Goal: Find specific page/section: Find specific page/section

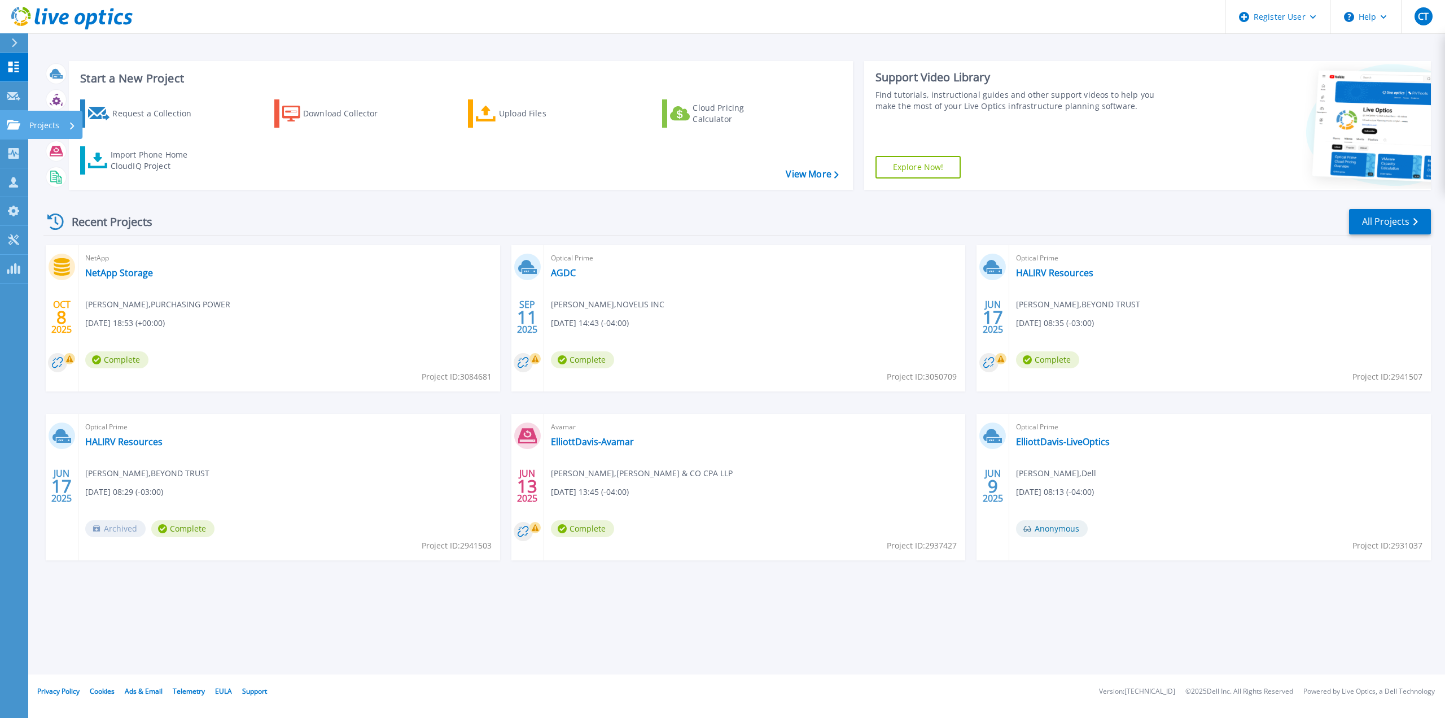
click at [11, 123] on icon at bounding box center [14, 125] width 14 height 10
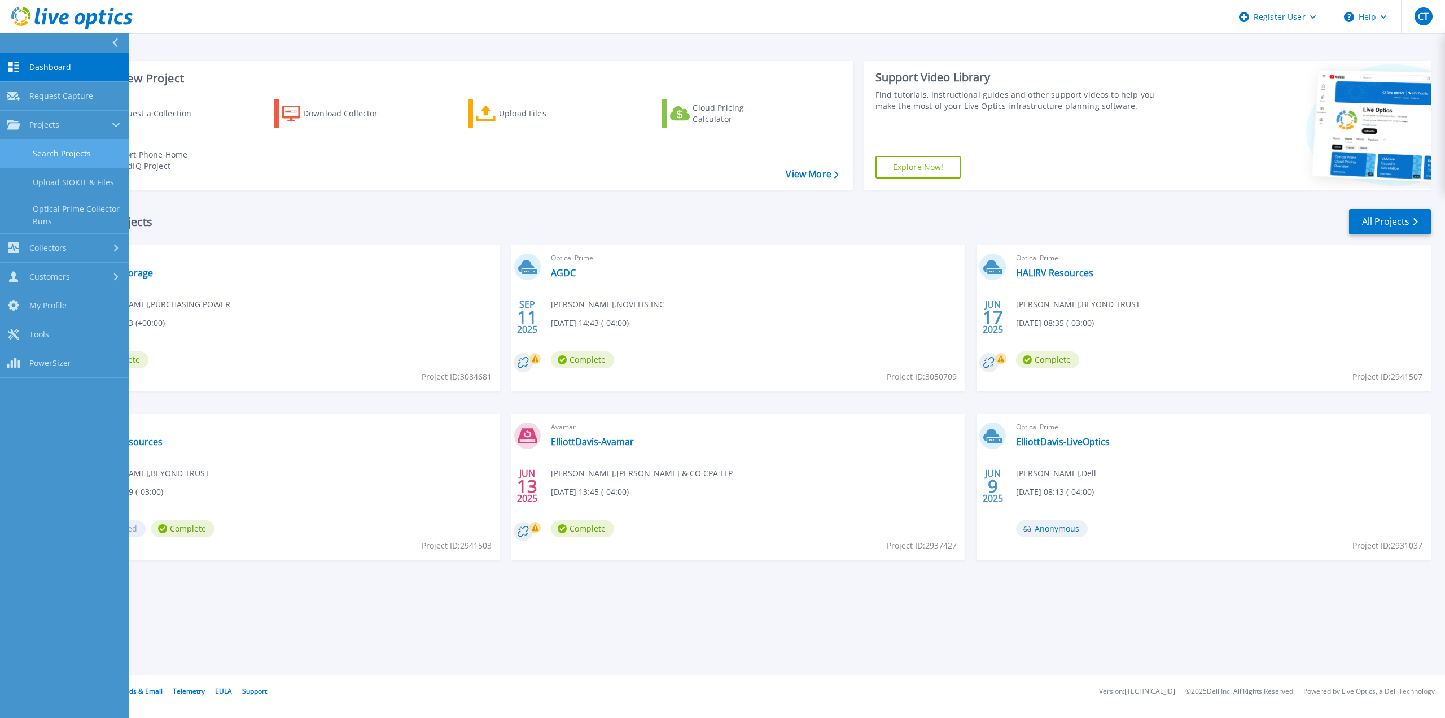
click at [33, 154] on link "Search Projects" at bounding box center [64, 153] width 129 height 29
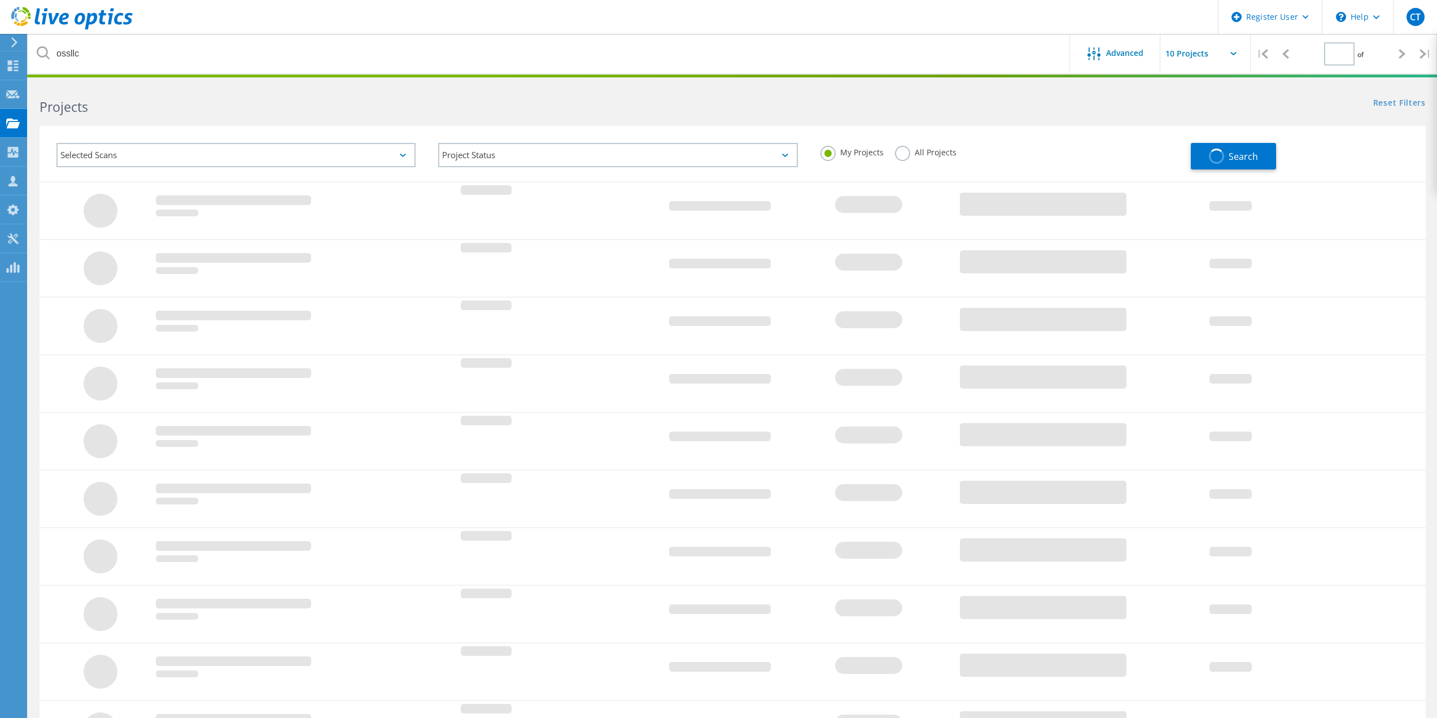
type input "1"
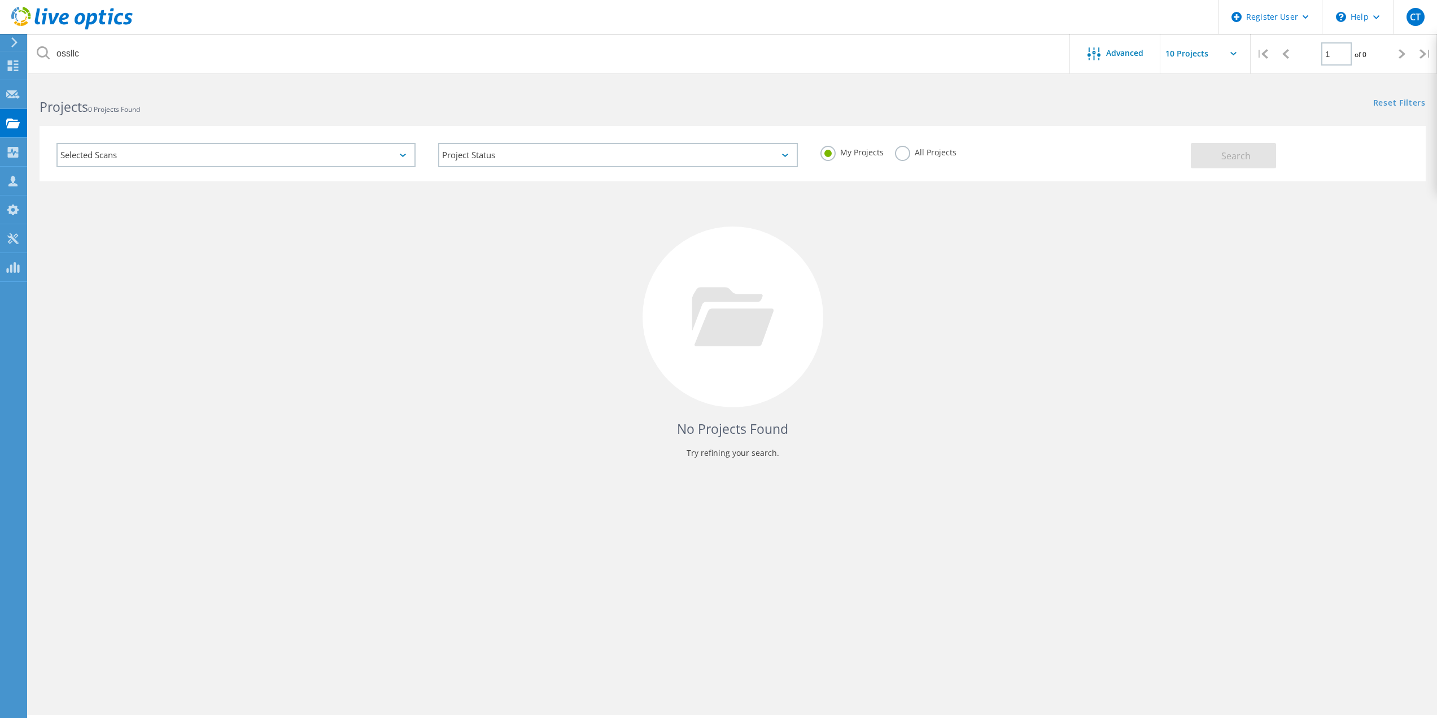
click at [946, 152] on label "All Projects" at bounding box center [926, 151] width 62 height 11
click at [0, 0] on input "All Projects" at bounding box center [0, 0] width 0 height 0
click at [1258, 163] on button "Search" at bounding box center [1233, 155] width 85 height 25
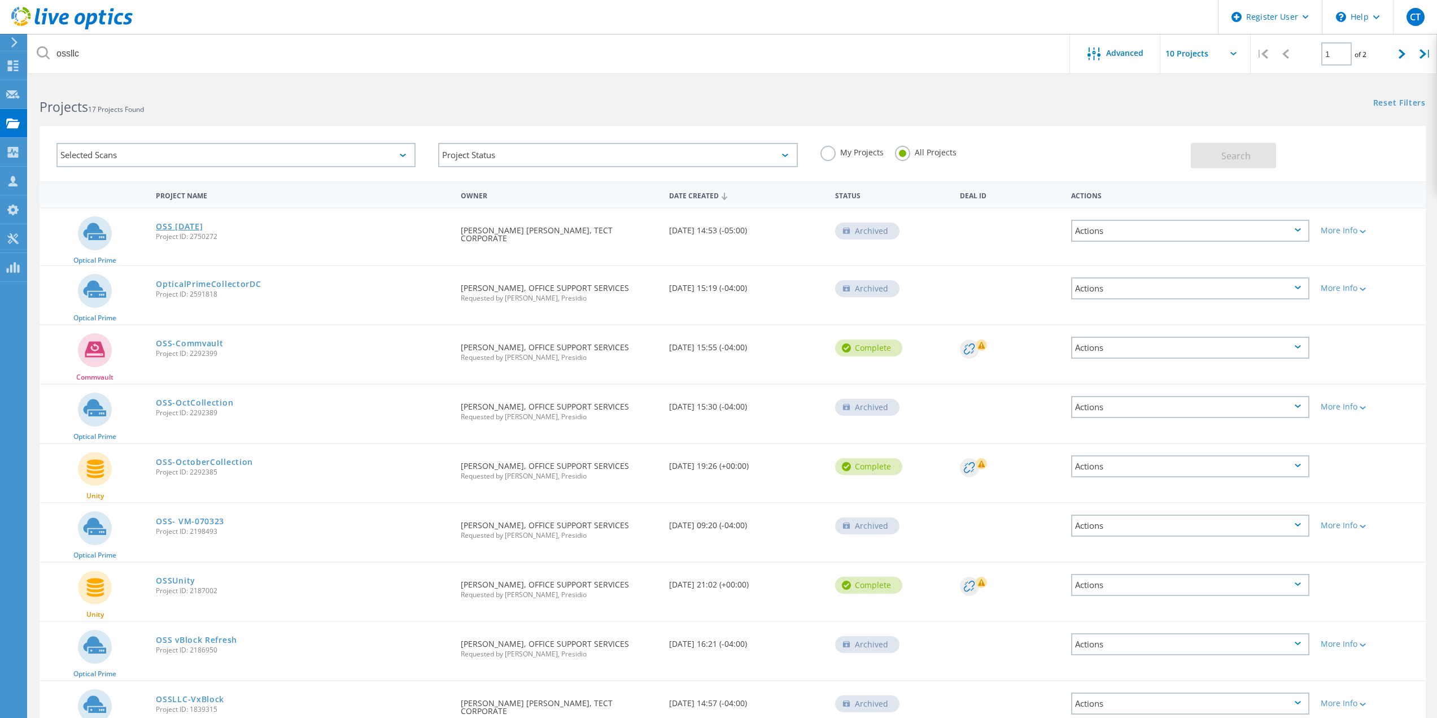
click at [176, 224] on link "OSS [DATE]" at bounding box center [179, 226] width 47 height 8
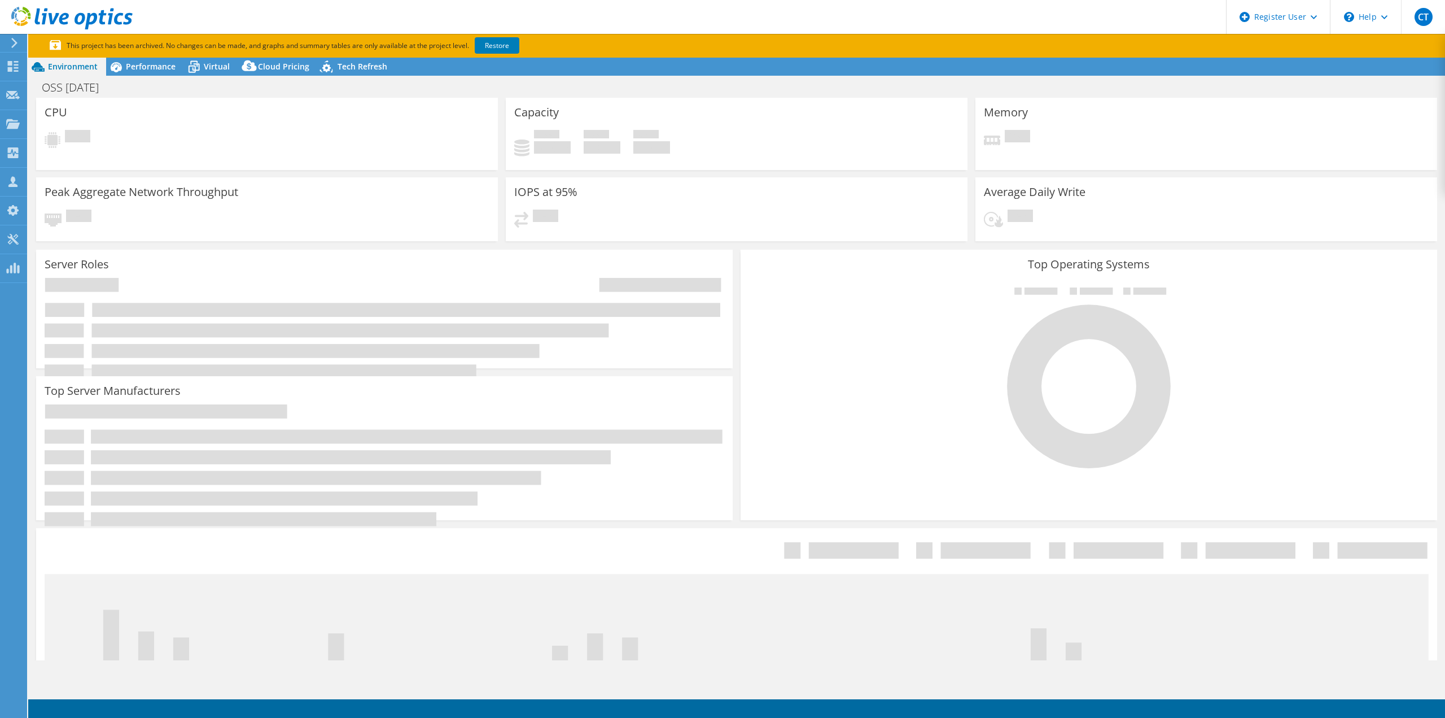
select select "USD"
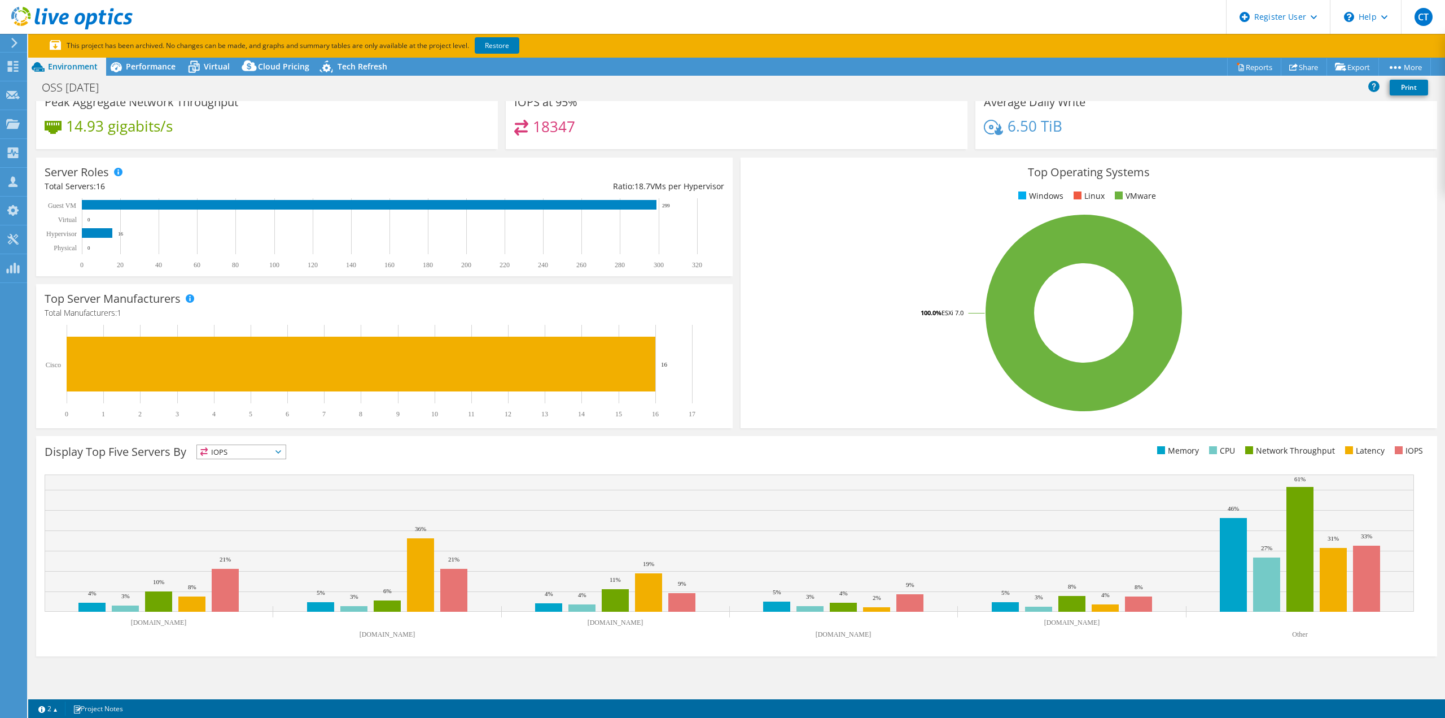
scroll to position [95, 0]
